Goal: Navigation & Orientation: Find specific page/section

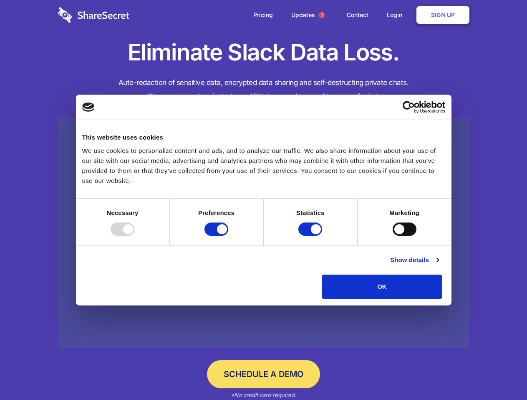
click at [134, 236] on div at bounding box center [123, 229] width 24 height 13
click at [228, 236] on input "Preferences" at bounding box center [216, 229] width 24 height 13
checkbox input "false"
click at [311, 236] on input "Statistics" at bounding box center [310, 229] width 24 height 13
checkbox input "false"
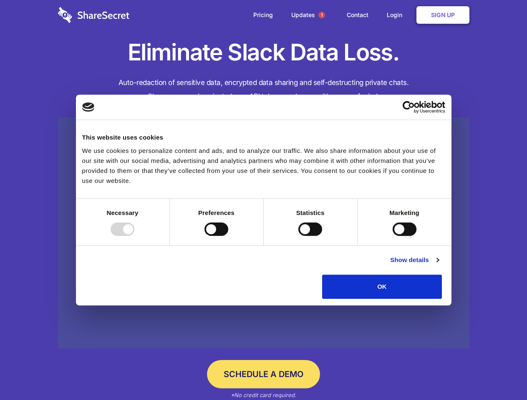
click at [392, 236] on input "Marketing" at bounding box center [404, 229] width 24 height 13
checkbox input "true"
click at [438, 265] on link "Show details" at bounding box center [414, 260] width 48 height 10
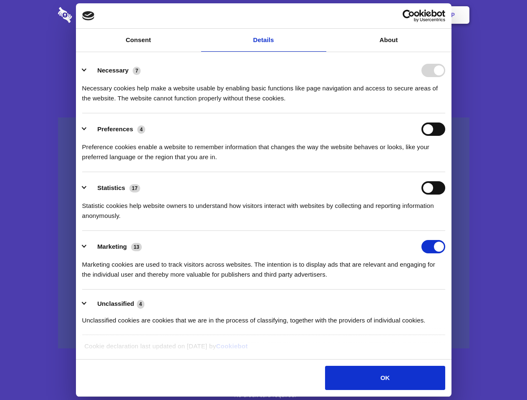
click at [445, 113] on li "Necessary 7 Necessary cookies help make a website usable by enabling basic func…" at bounding box center [263, 84] width 363 height 59
click at [321, 15] on span "1" at bounding box center [321, 15] width 7 height 7
